Goal: Task Accomplishment & Management: Manage account settings

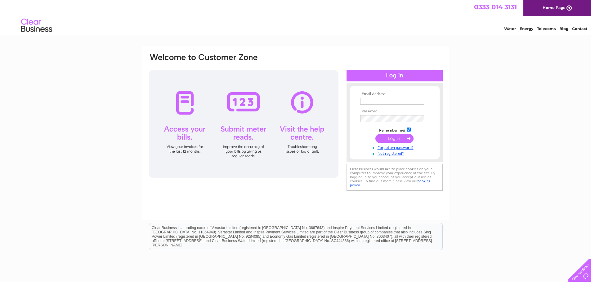
type input "martin.baylis@btinternet.com"
click at [388, 136] on input "submit" at bounding box center [394, 138] width 38 height 9
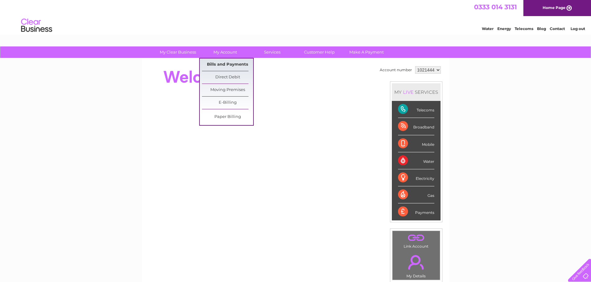
click at [220, 65] on link "Bills and Payments" at bounding box center [227, 65] width 51 height 12
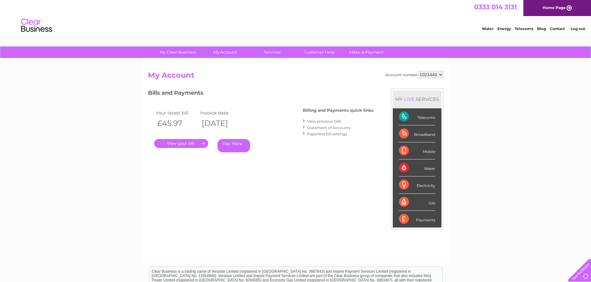
click at [192, 145] on link "." at bounding box center [181, 143] width 54 height 9
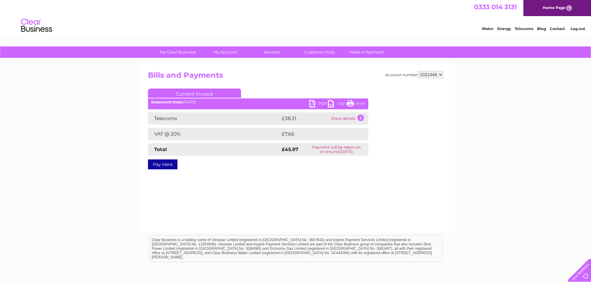
click at [313, 103] on link "PDF" at bounding box center [318, 104] width 19 height 9
click at [511, 2] on div "0333 014 3131 Home Page" at bounding box center [295, 8] width 591 height 16
